Goal: Task Accomplishment & Management: Manage account settings

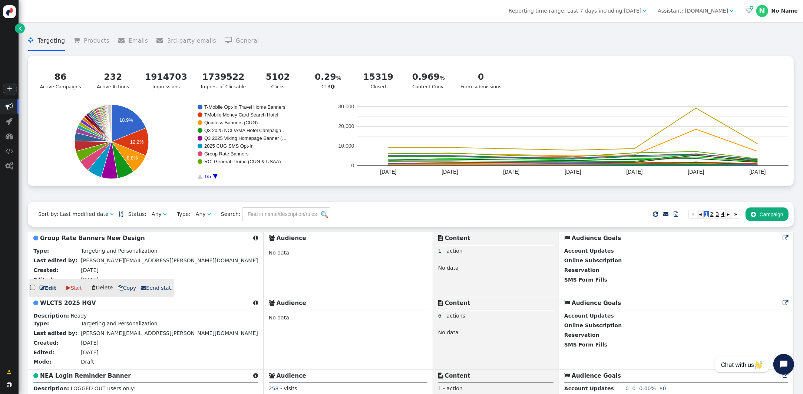
click at [99, 238] on b "Group Rate Banners New Design" at bounding box center [92, 238] width 105 height 7
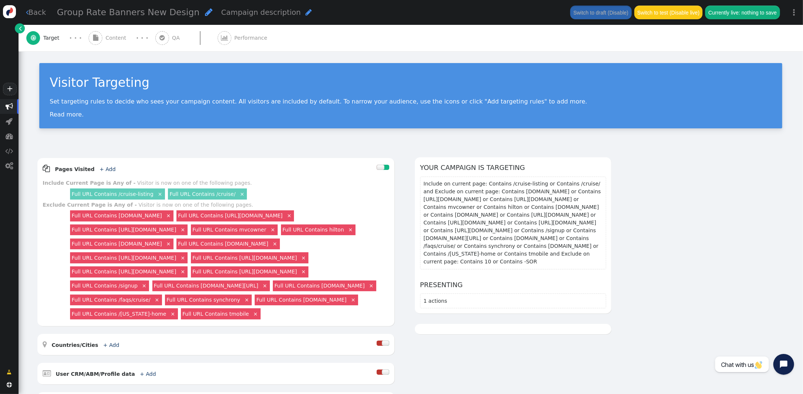
click at [106, 36] on span "Content" at bounding box center [118, 38] width 24 height 8
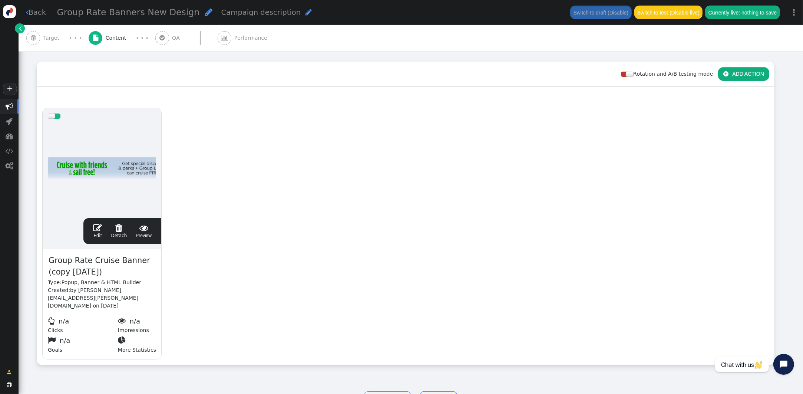
scroll to position [99, 0]
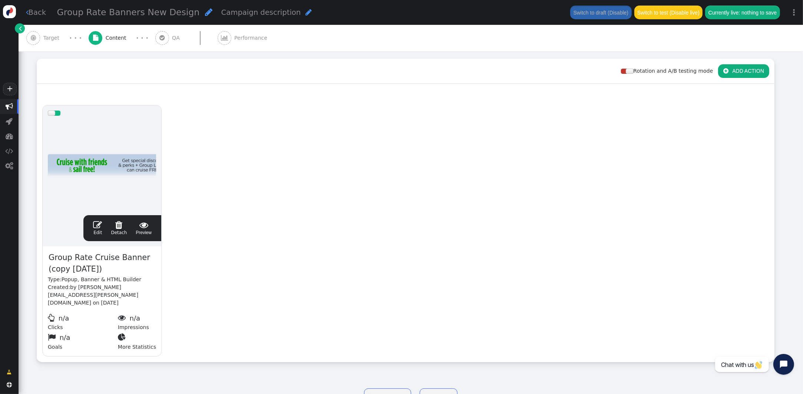
click at [108, 266] on span "Group Rate Cruise Banner (copy 09/23/25)" at bounding box center [102, 263] width 108 height 24
click at [109, 266] on span "Group Rate Cruise Banner (copy 09/23/25)" at bounding box center [102, 263] width 108 height 24
drag, startPoint x: 108, startPoint y: 268, endPoint x: 45, endPoint y: 267, distance: 62.7
click at [45, 267] on div "Group Rate Cruise Banner (copy 09/23/25) Type: Popup, Banner & HTML Builder Cre…" at bounding box center [102, 301] width 119 height 110
click at [99, 270] on span "Group Rate Cruise Banner (copy 09/23/25)" at bounding box center [102, 263] width 108 height 24
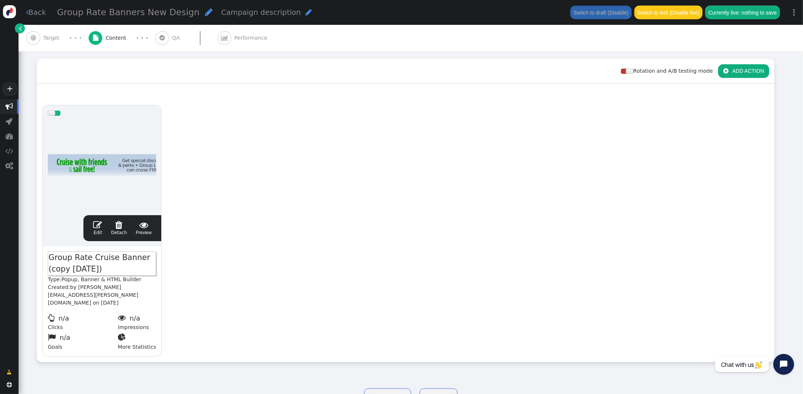
drag, startPoint x: 104, startPoint y: 269, endPoint x: 113, endPoint y: 269, distance: 8.9
click at [105, 269] on span "Group Rate Cruise Banner (copy 09/23/25)" at bounding box center [102, 263] width 108 height 24
drag, startPoint x: 106, startPoint y: 269, endPoint x: 115, endPoint y: 269, distance: 8.9
click at [50, 268] on span "Group Rate Cruise Banner (copy 09/23/25)" at bounding box center [102, 263] width 108 height 24
click at [177, 257] on div "drag this  Edit  Detach  Preview Group Rate Cruise Banner New Type: Popup, B…" at bounding box center [405, 231] width 737 height 262
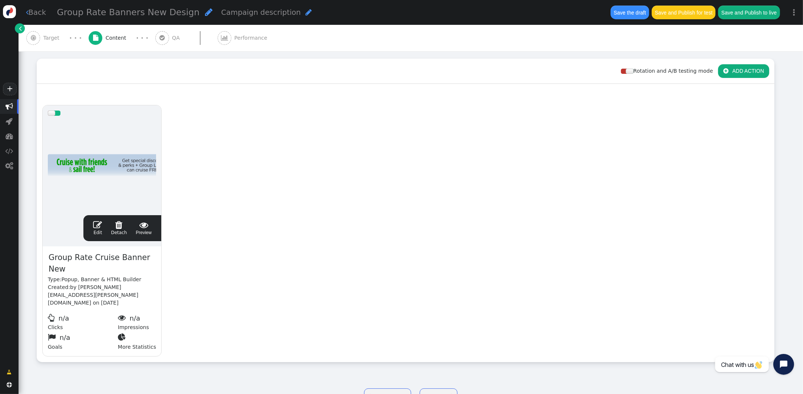
click at [95, 224] on span "" at bounding box center [97, 224] width 9 height 9
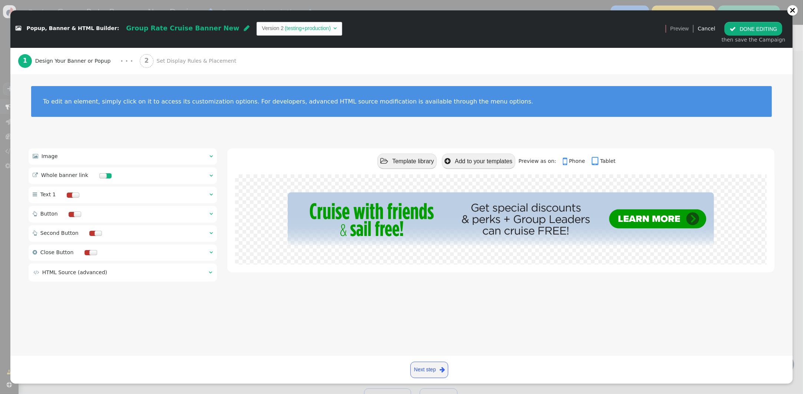
click at [211, 156] on span "" at bounding box center [211, 156] width 3 height 5
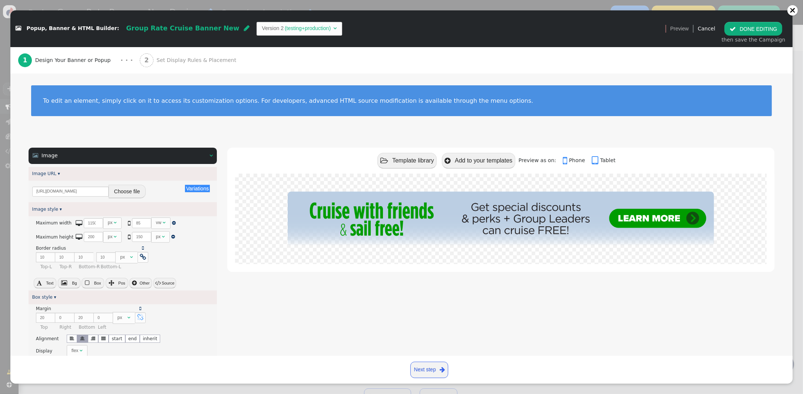
click at [118, 191] on button "Choose file" at bounding box center [127, 191] width 37 height 13
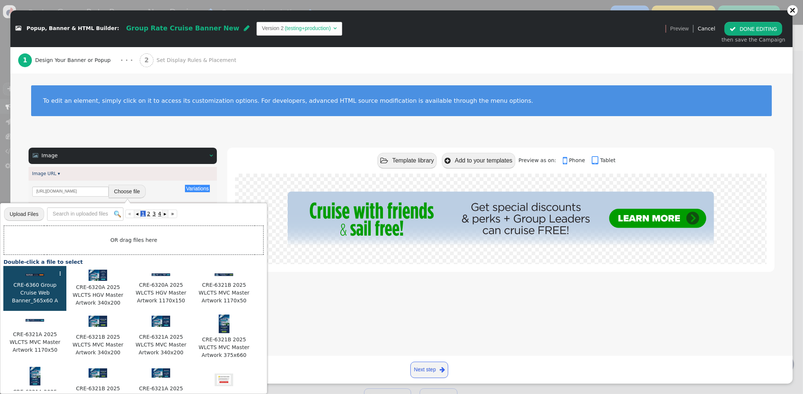
click at [37, 271] on div at bounding box center [35, 274] width 56 height 8
type input "https://cdn.personyze.com/upload/5748/c411dd2fdeecc767.jpeg"
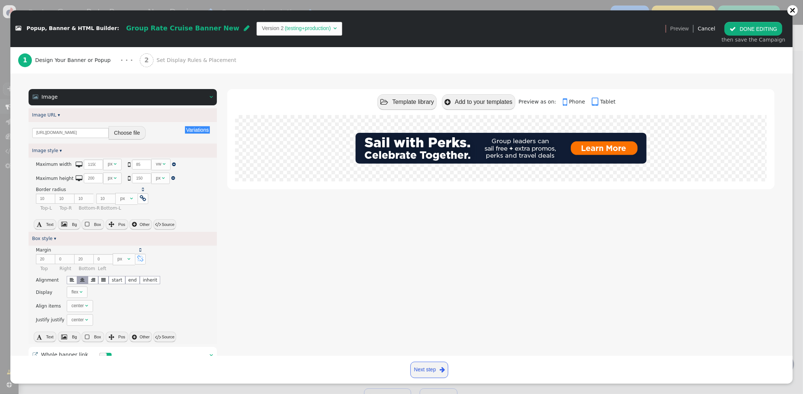
scroll to position [56, 0]
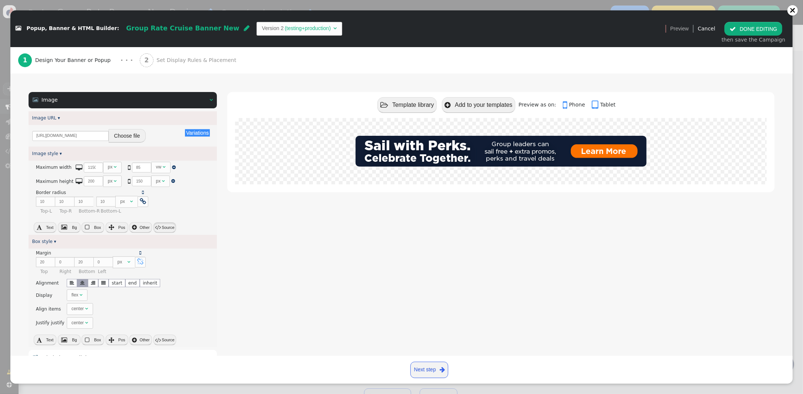
click at [166, 229] on button " Source" at bounding box center [165, 227] width 23 height 10
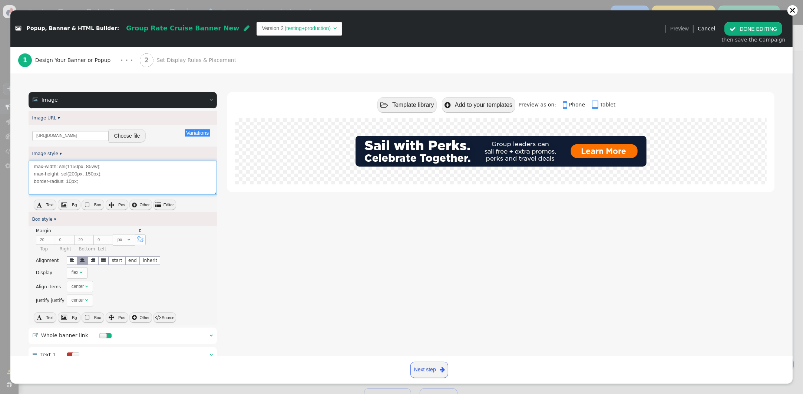
click at [99, 182] on textarea "max-width: sel(1150px, 85vw); max-height: sel(200px, 150px); border-radius: 10p…" at bounding box center [123, 178] width 188 height 34
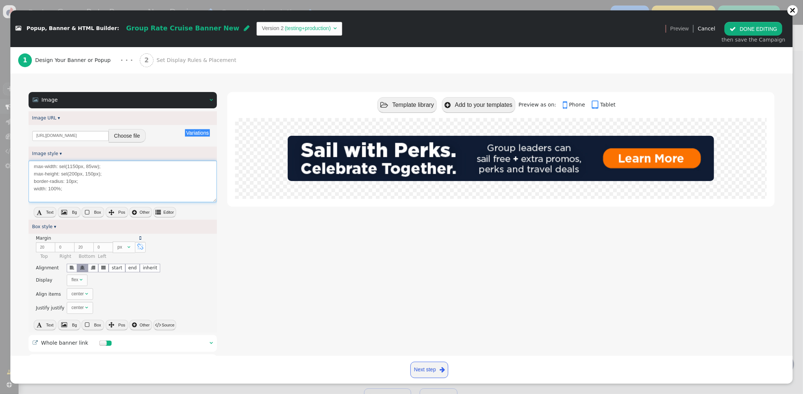
type textarea "max-width: sel(1150px, 85vw); max-height: sel(200px, 150px); border-radius: 10p…"
click at [207, 214] on div " Text  Bg  Box  Pos  Other  Editor" at bounding box center [123, 213] width 188 height 13
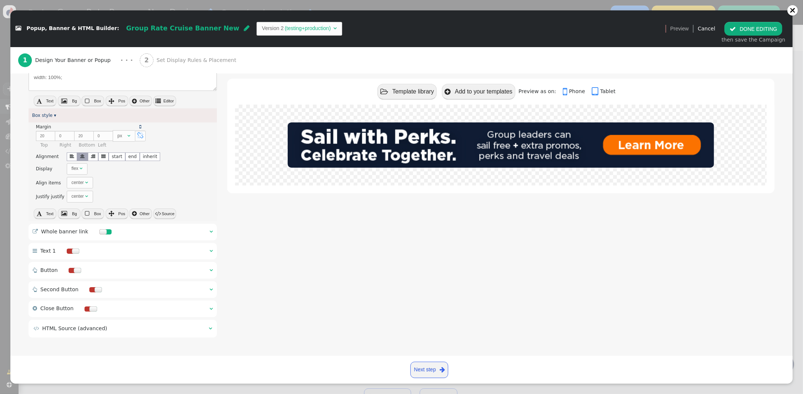
scroll to position [0, 0]
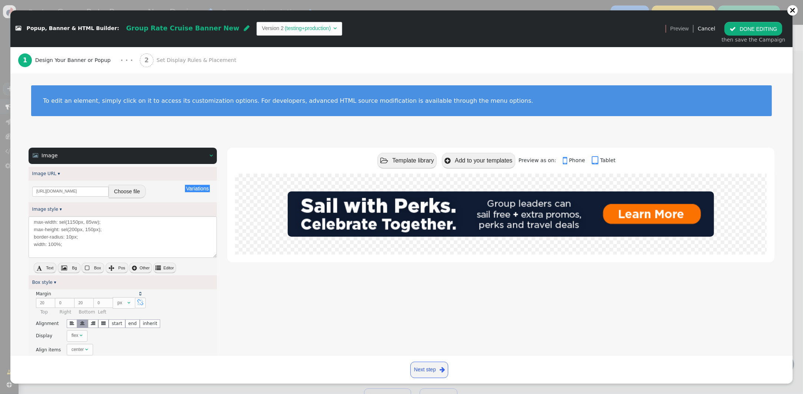
click at [163, 59] on span "Set Display Rules & Placement" at bounding box center [197, 60] width 83 height 8
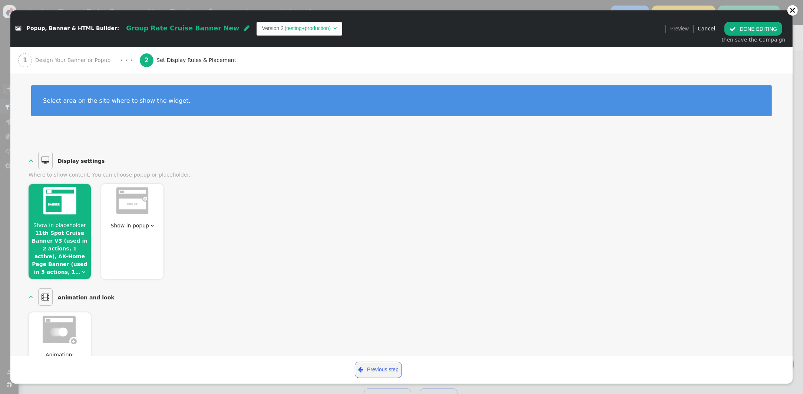
click at [743, 30] on button " DONE EDITING" at bounding box center [754, 28] width 58 height 13
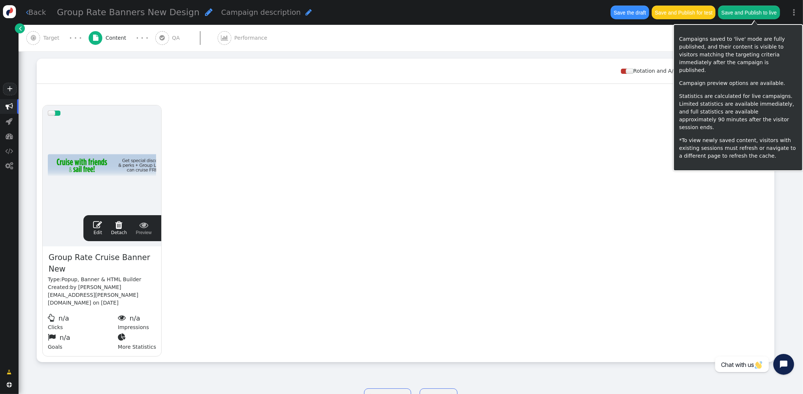
click at [734, 15] on button "Save and Publish to live" at bounding box center [749, 12] width 62 height 13
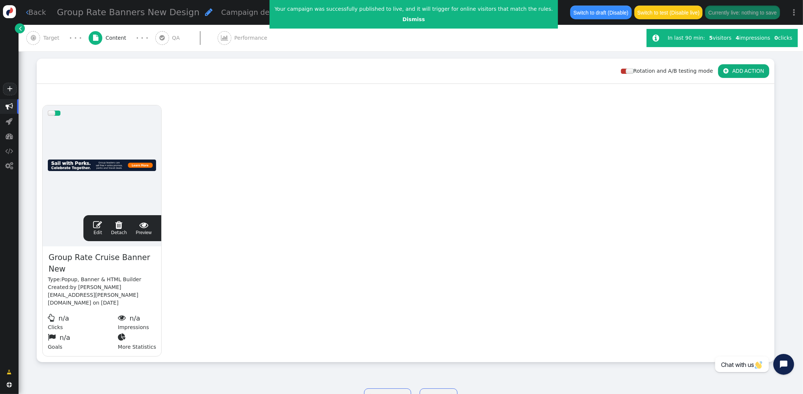
click at [99, 226] on span "" at bounding box center [97, 224] width 9 height 9
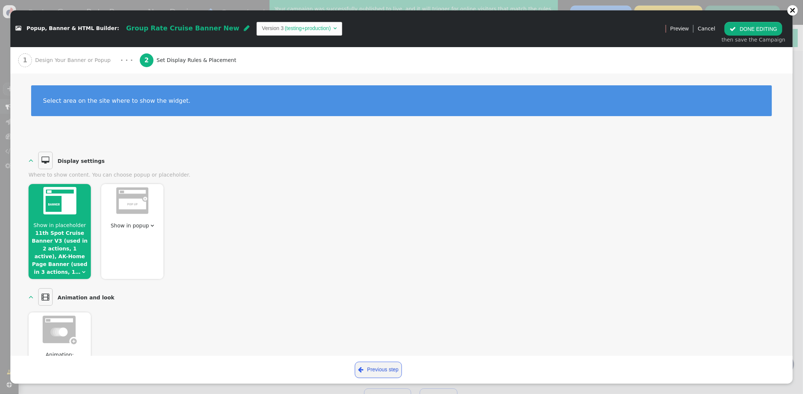
click at [61, 216] on div at bounding box center [60, 202] width 62 height 36
click at [70, 258] on link "11th Spot Cruise Banner V3 (used in 2 actions, 1 active), AK-Home Page Banner (…" at bounding box center [60, 252] width 56 height 45
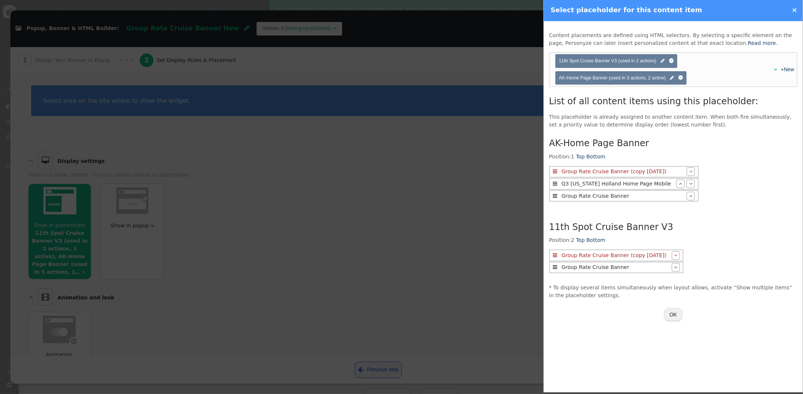
click at [673, 315] on button "OK" at bounding box center [673, 314] width 19 height 13
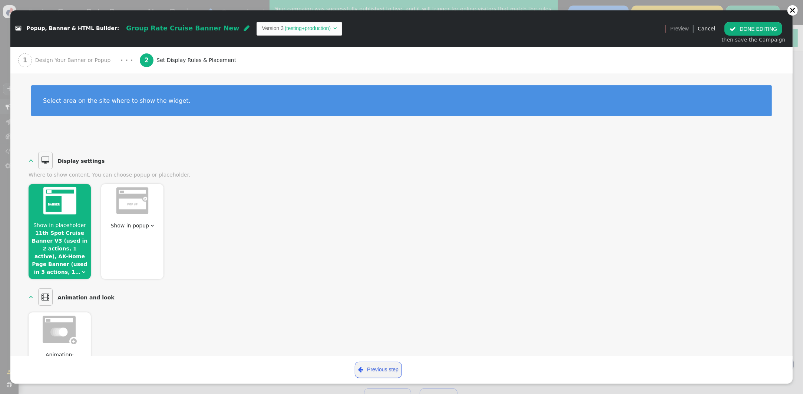
click at [741, 27] on button " DONE EDITING" at bounding box center [754, 28] width 58 height 13
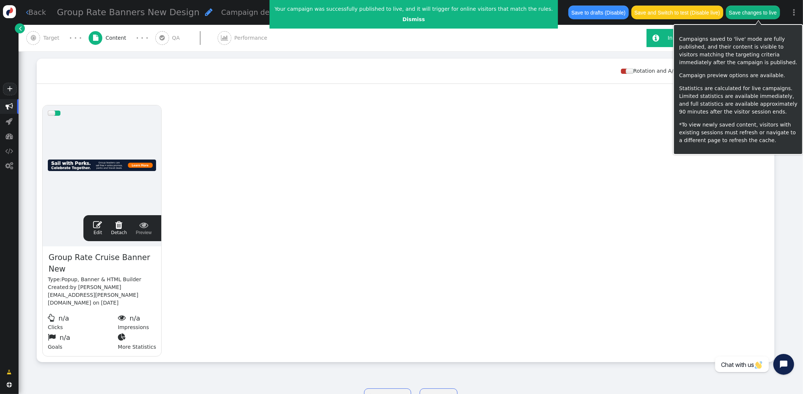
click at [743, 13] on button "Save changes to live" at bounding box center [753, 12] width 54 height 13
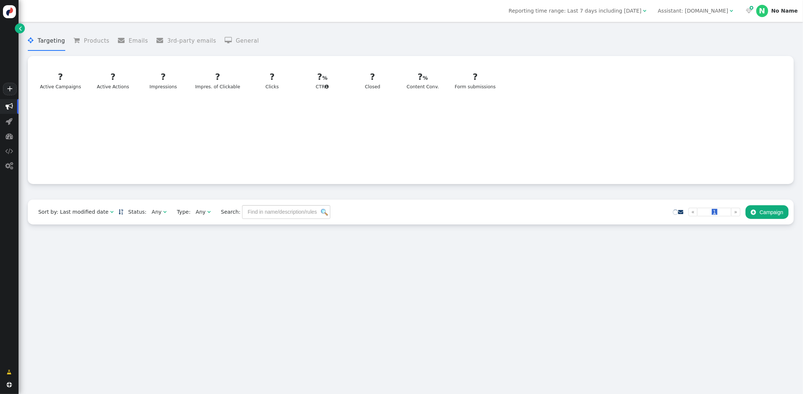
click at [263, 58] on div "? Active Campaigns  ? Active Campaigns ? Active Actions ? Impressions ? Impres…" at bounding box center [411, 120] width 766 height 128
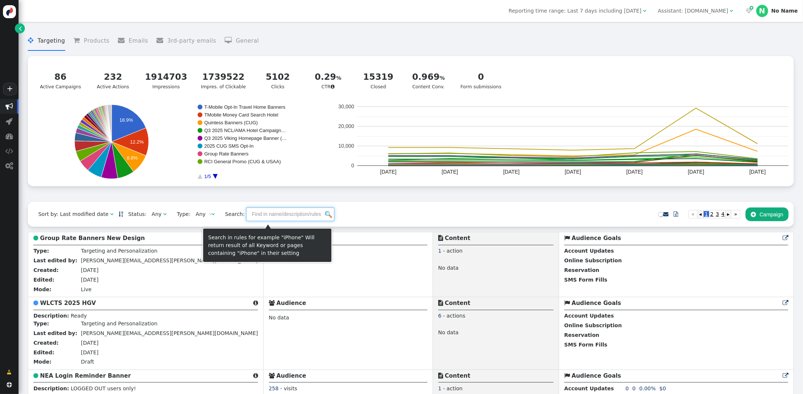
click at [265, 220] on input "text" at bounding box center [290, 213] width 88 height 13
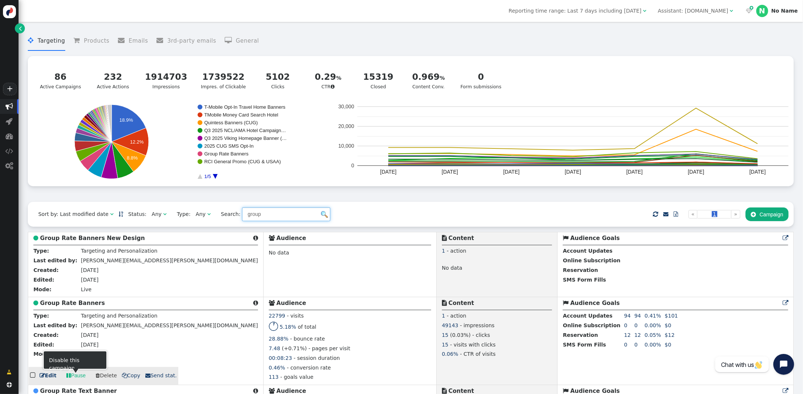
type input "group"
click at [78, 379] on link " Pause" at bounding box center [76, 375] width 30 height 13
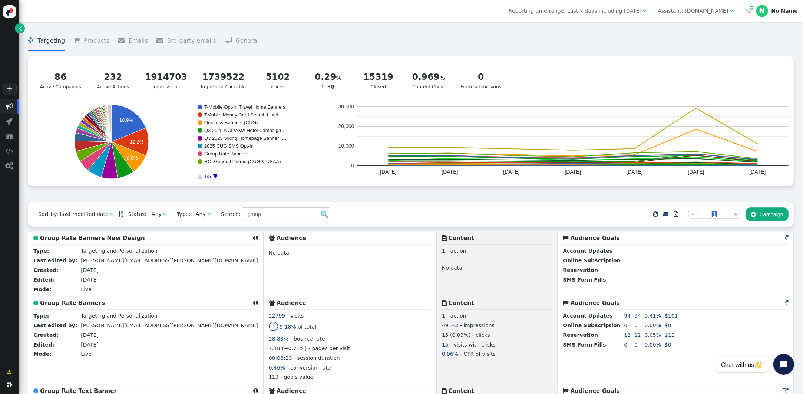
scroll to position [33, 0]
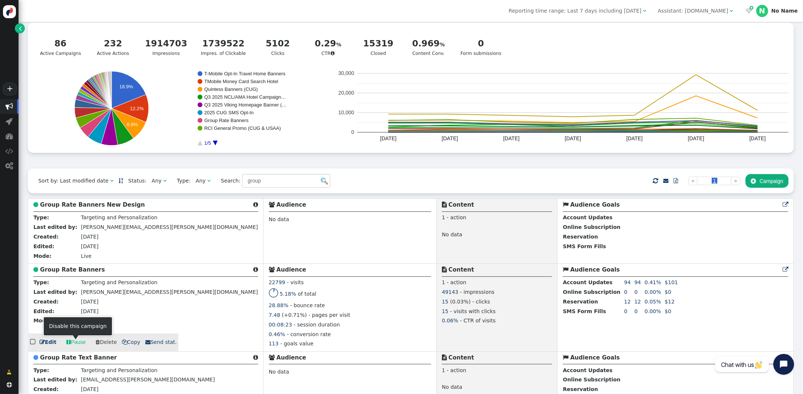
click at [73, 345] on link " Pause" at bounding box center [76, 342] width 30 height 13
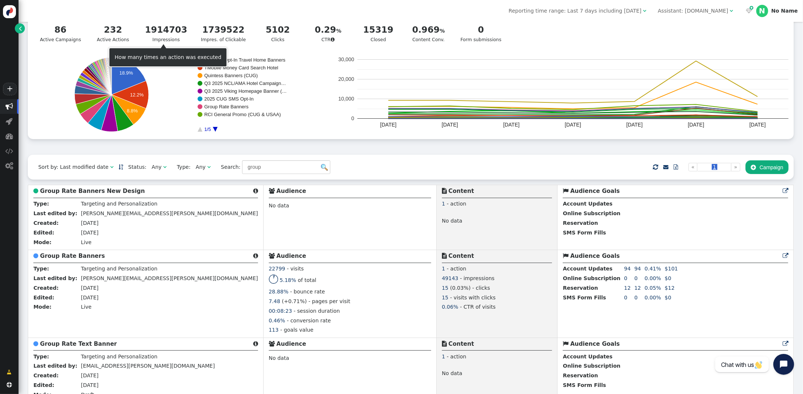
scroll to position [47, 0]
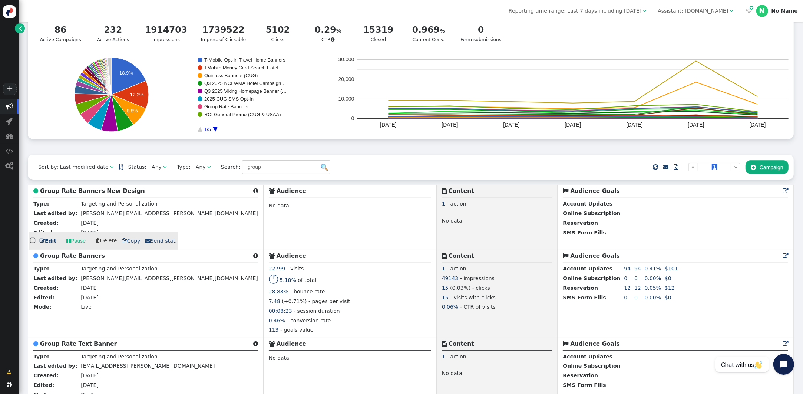
click at [121, 194] on b "Group Rate Banners New Design" at bounding box center [92, 191] width 105 height 7
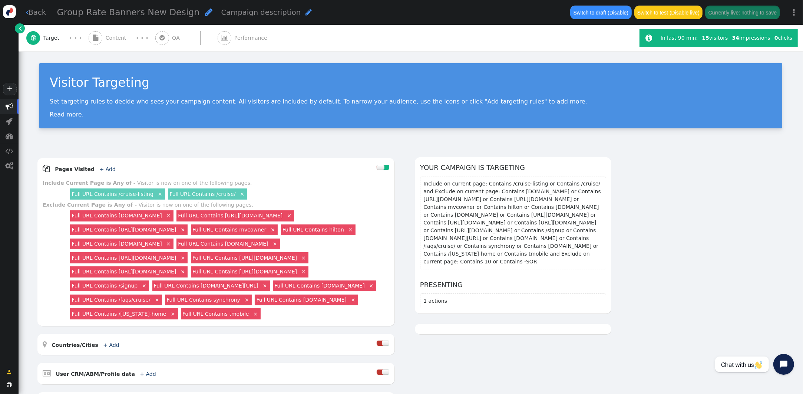
click at [251, 35] on span "Performance" at bounding box center [252, 38] width 36 height 8
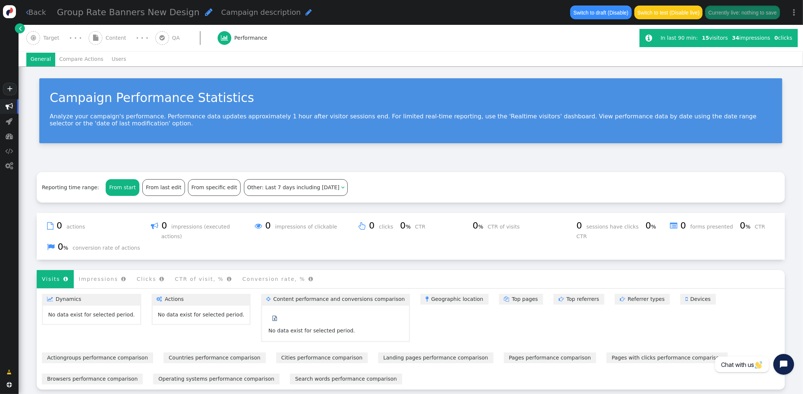
click at [55, 36] on span "Target" at bounding box center [52, 38] width 19 height 8
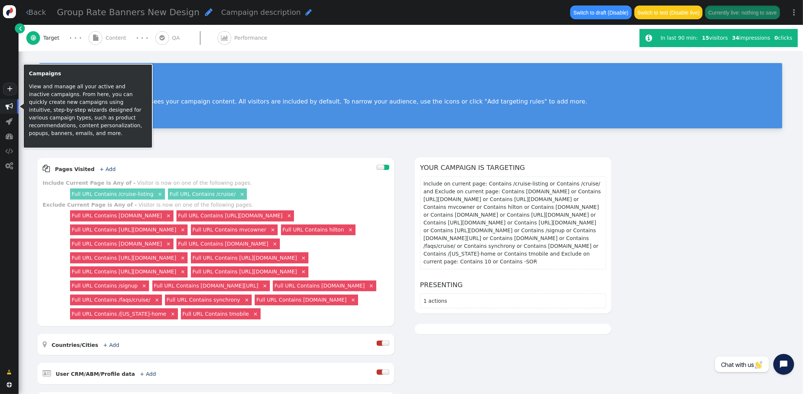
click at [6, 107] on span "" at bounding box center [9, 106] width 7 height 7
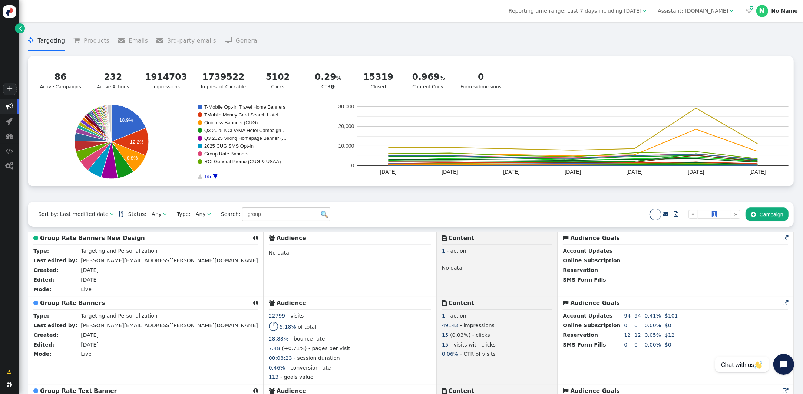
scroll to position [3, 0]
